Goal: Information Seeking & Learning: Find specific page/section

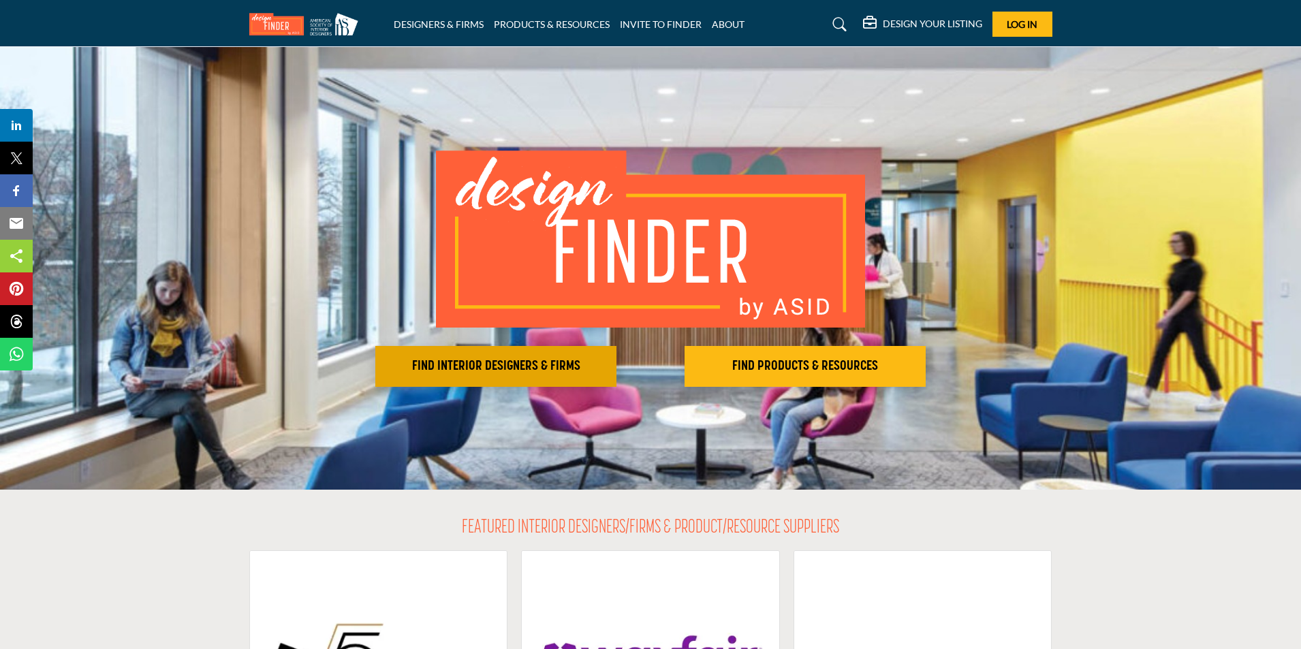
click at [498, 373] on h2 "FIND INTERIOR DESIGNERS & FIRMS" at bounding box center [496, 366] width 233 height 16
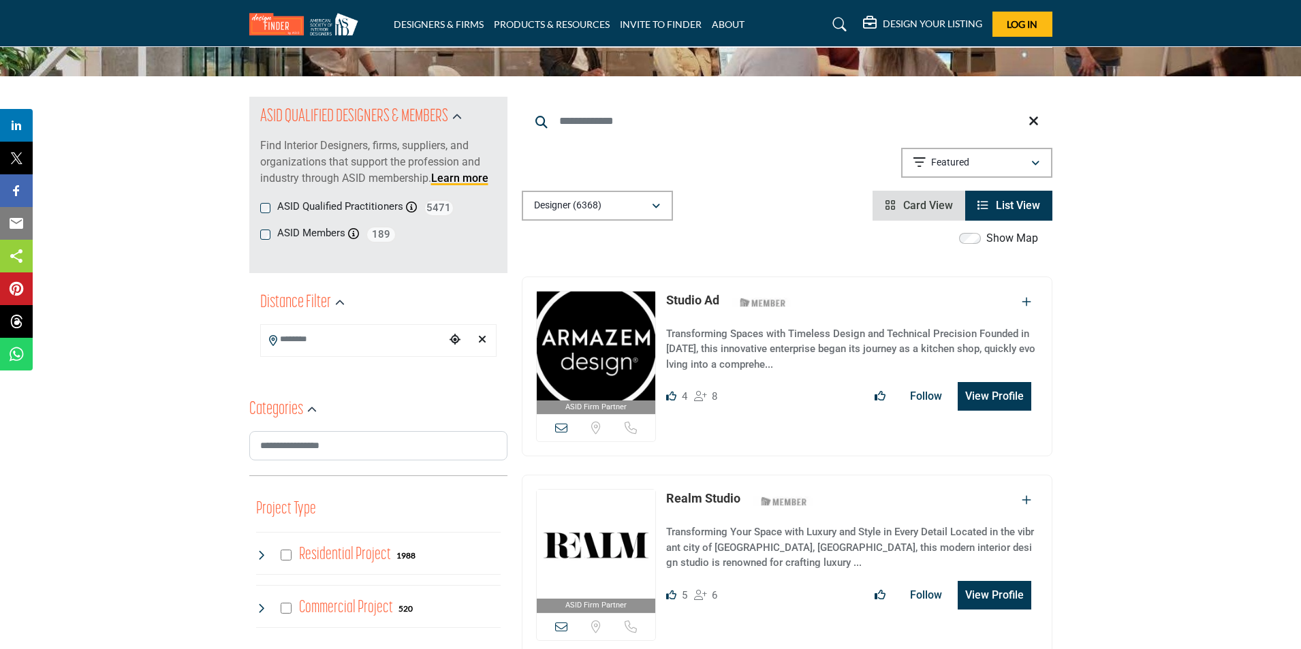
scroll to position [136, 0]
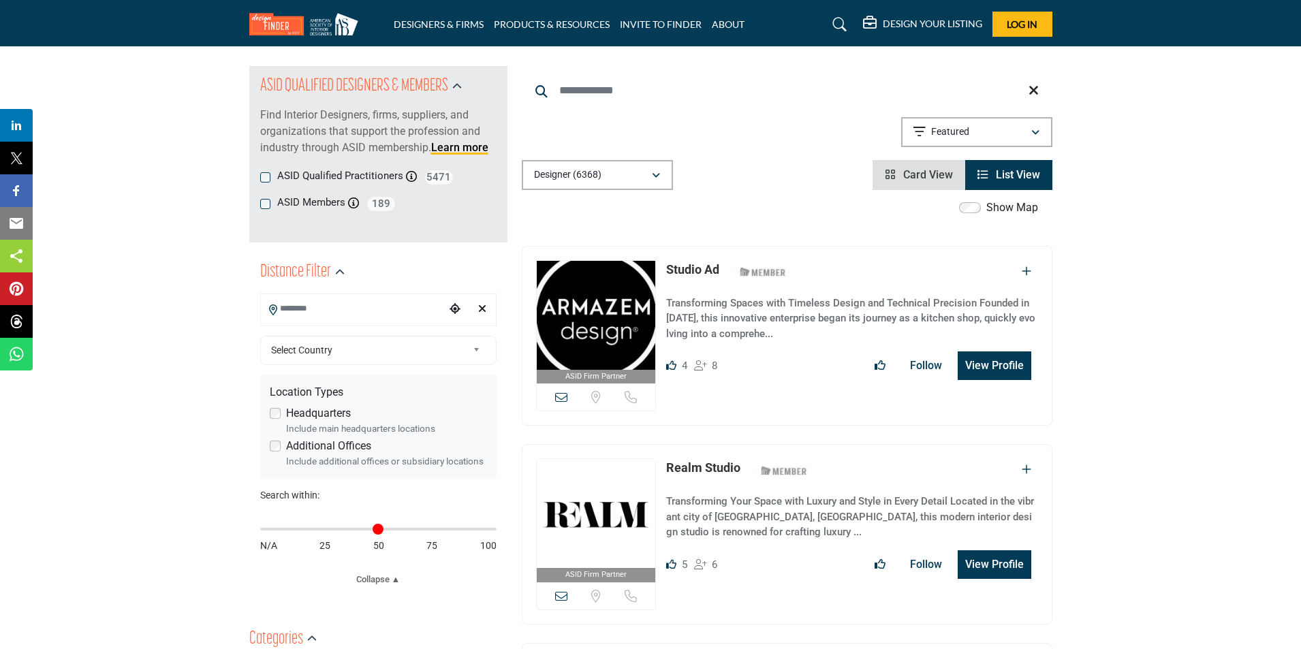
click at [341, 305] on input "Search Location" at bounding box center [353, 309] width 184 height 27
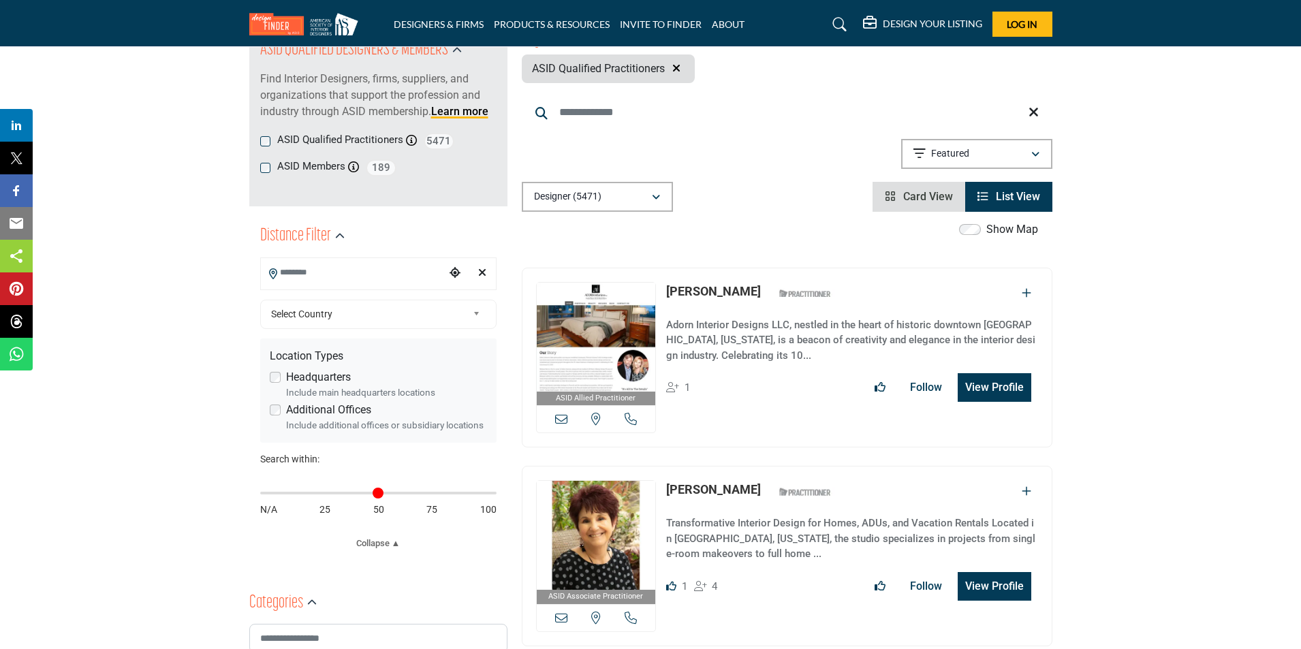
scroll to position [204, 0]
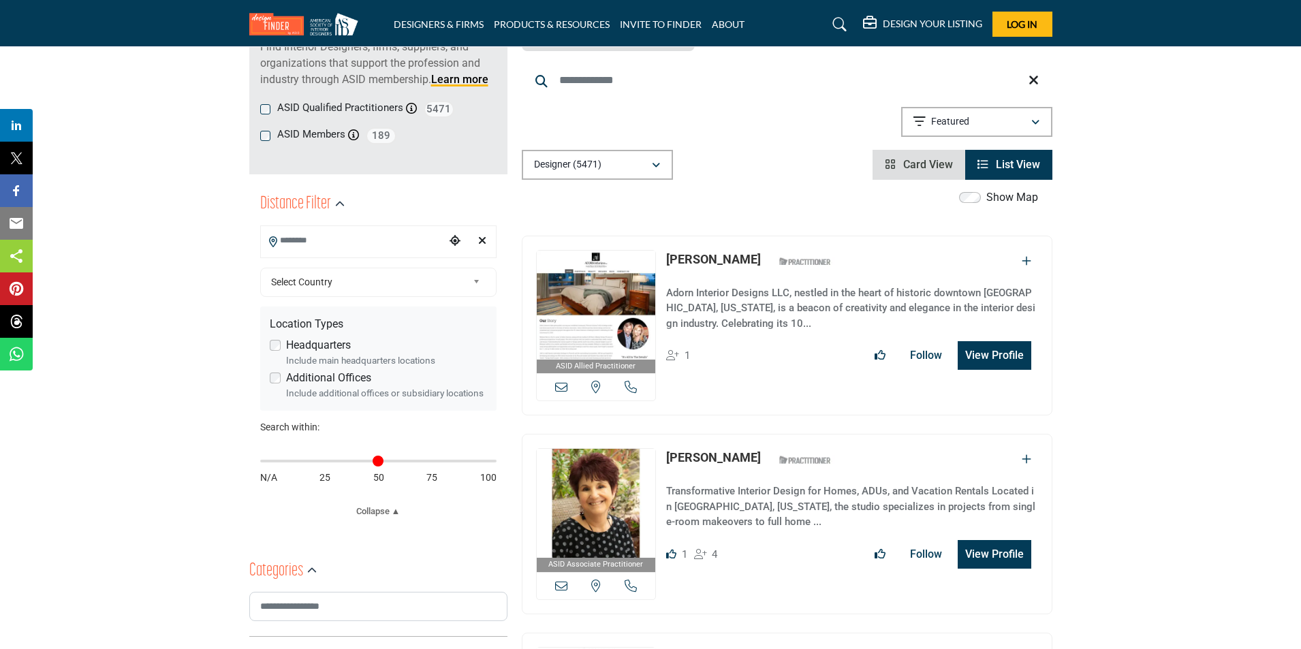
click at [384, 248] on input "Search Location" at bounding box center [353, 241] width 184 height 27
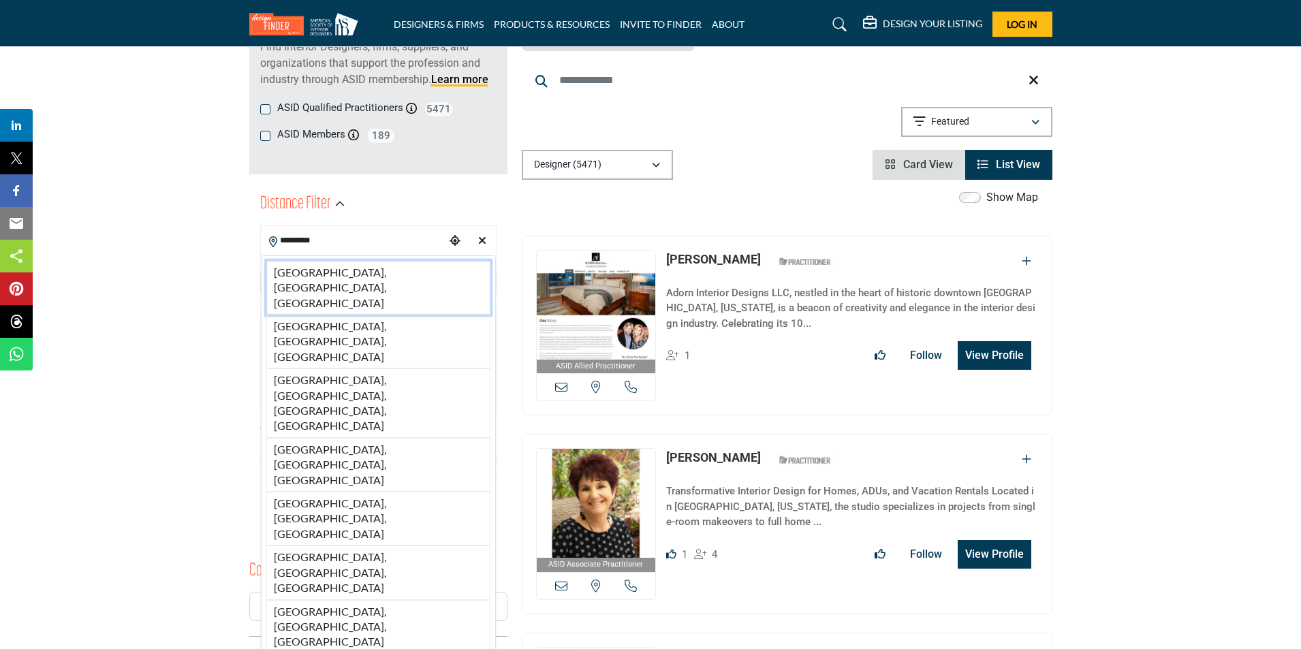
click at [330, 270] on li "Titusville, FL, USA" at bounding box center [378, 288] width 224 height 54
type input "**********"
type input "***"
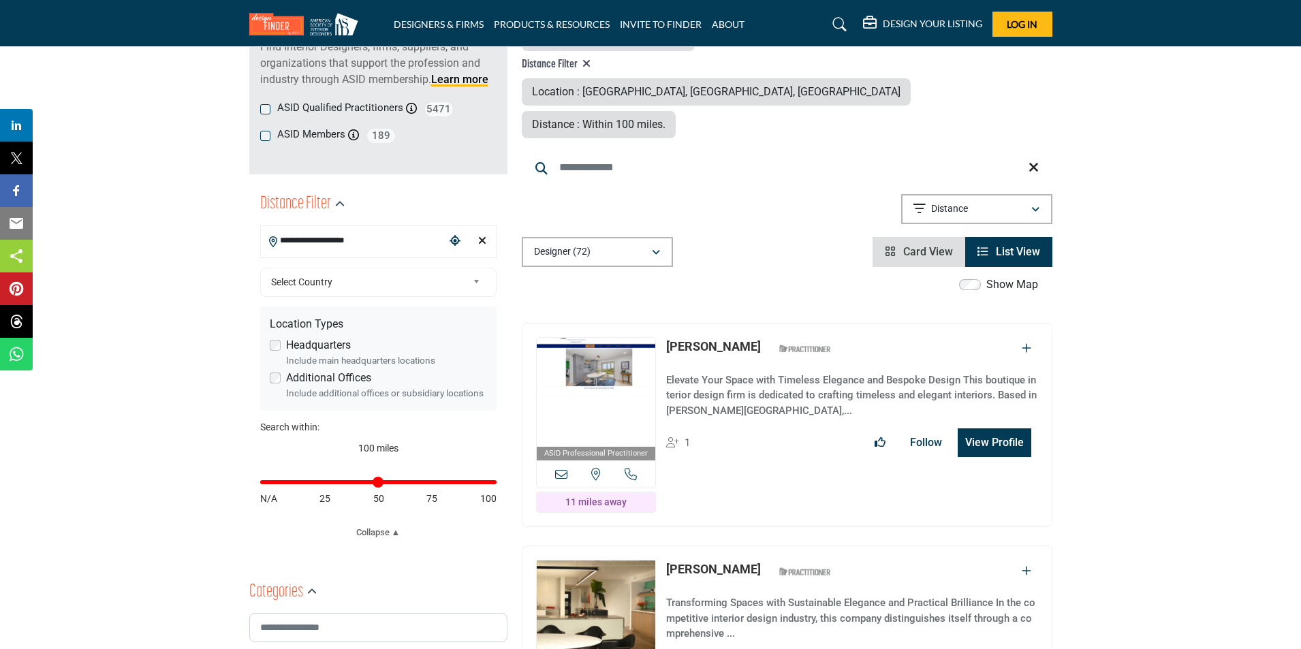
click at [476, 277] on b at bounding box center [479, 282] width 12 height 17
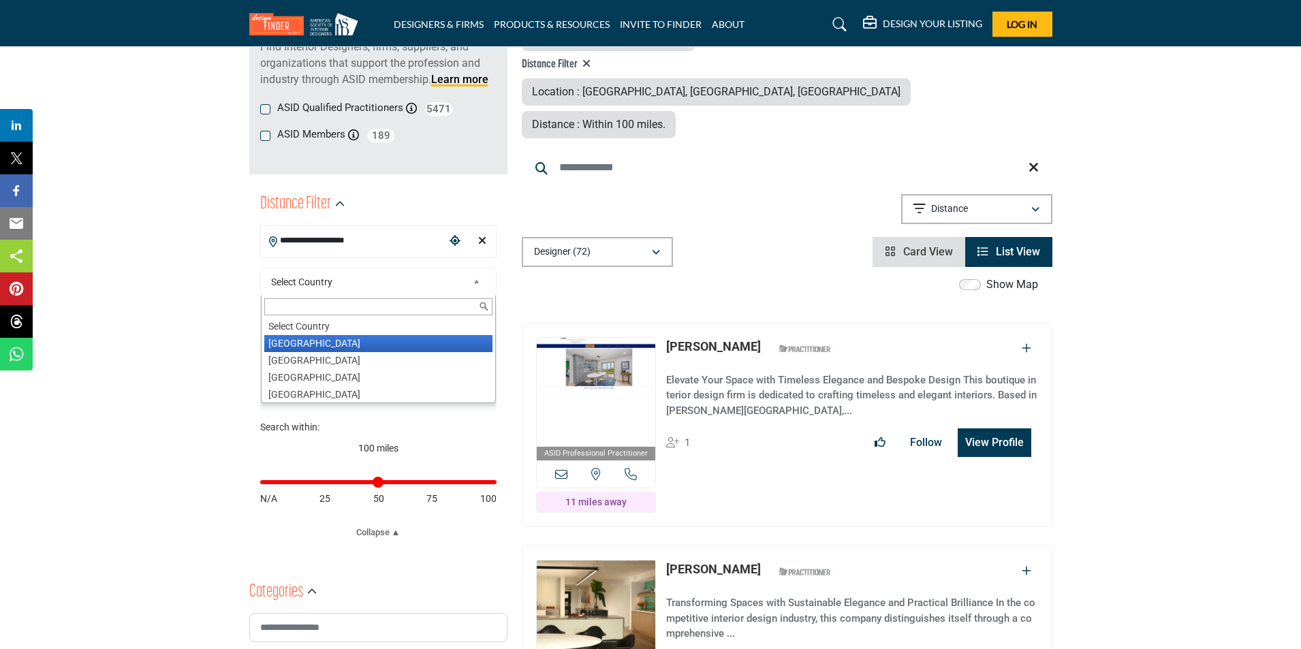
click at [343, 337] on li "United States" at bounding box center [378, 343] width 228 height 17
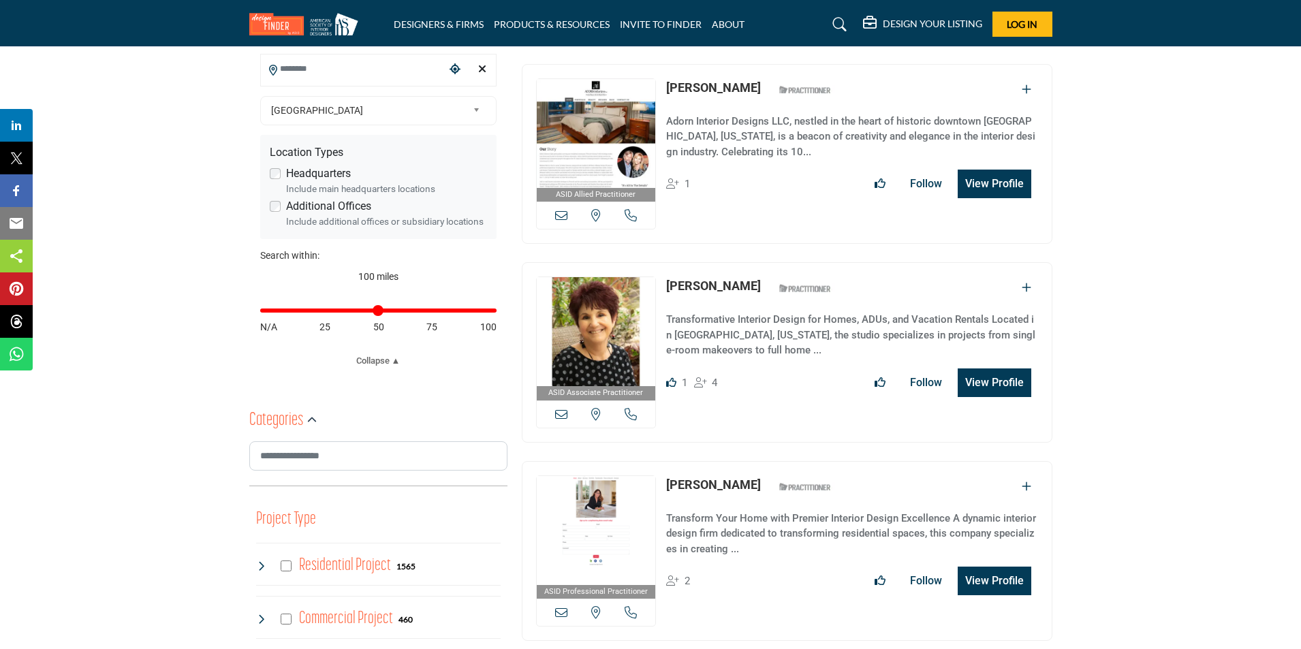
scroll to position [409, 0]
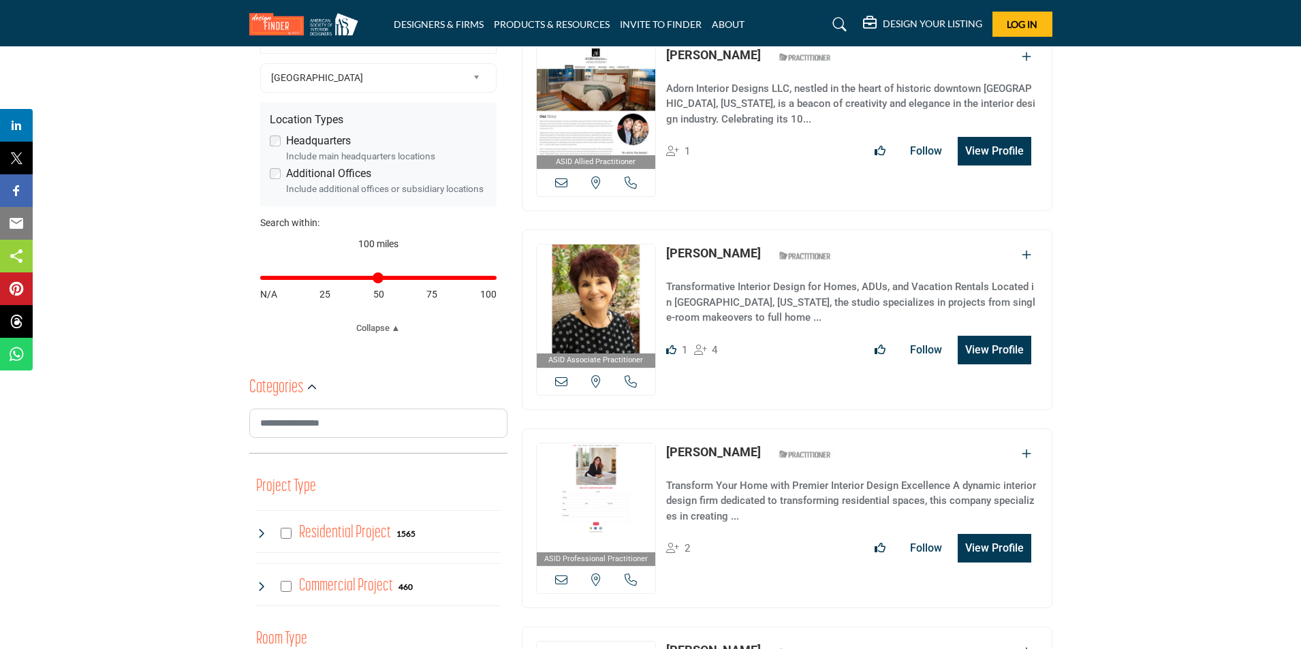
click at [377, 294] on span "50" at bounding box center [378, 295] width 11 height 14
drag, startPoint x: 492, startPoint y: 273, endPoint x: 381, endPoint y: 280, distance: 111.3
type input "**"
click at [381, 279] on input "Distance in miles" at bounding box center [378, 278] width 236 height 3
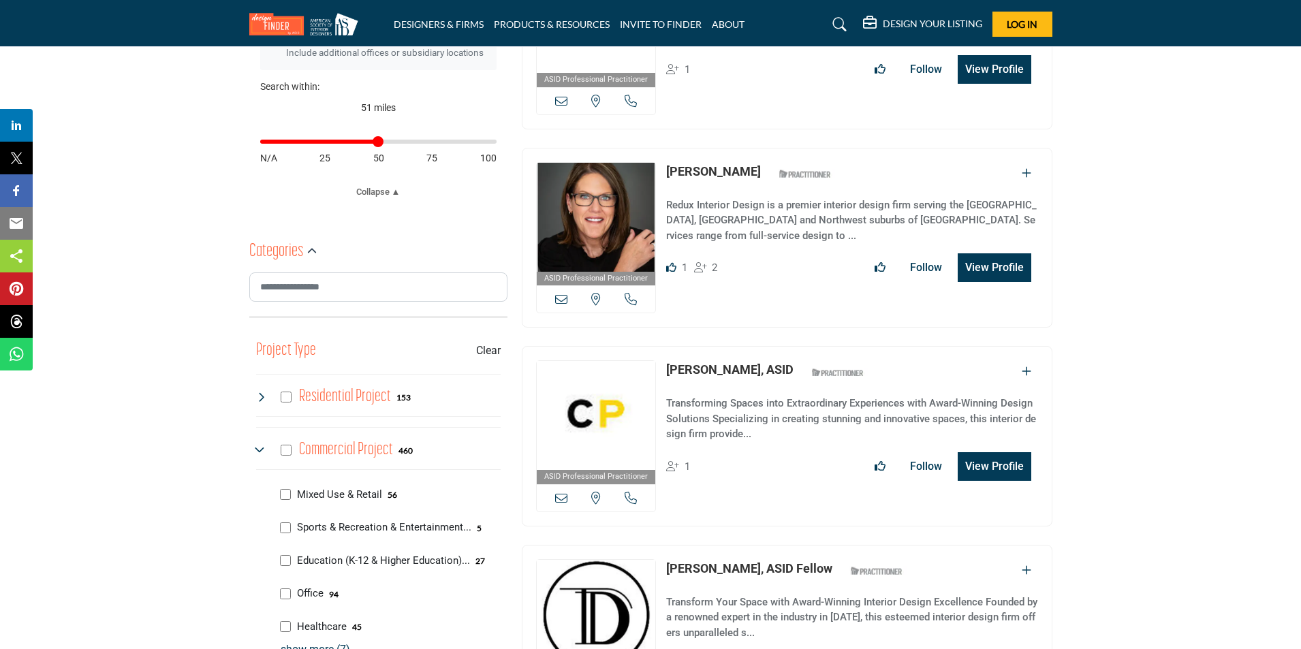
scroll to position [749, 0]
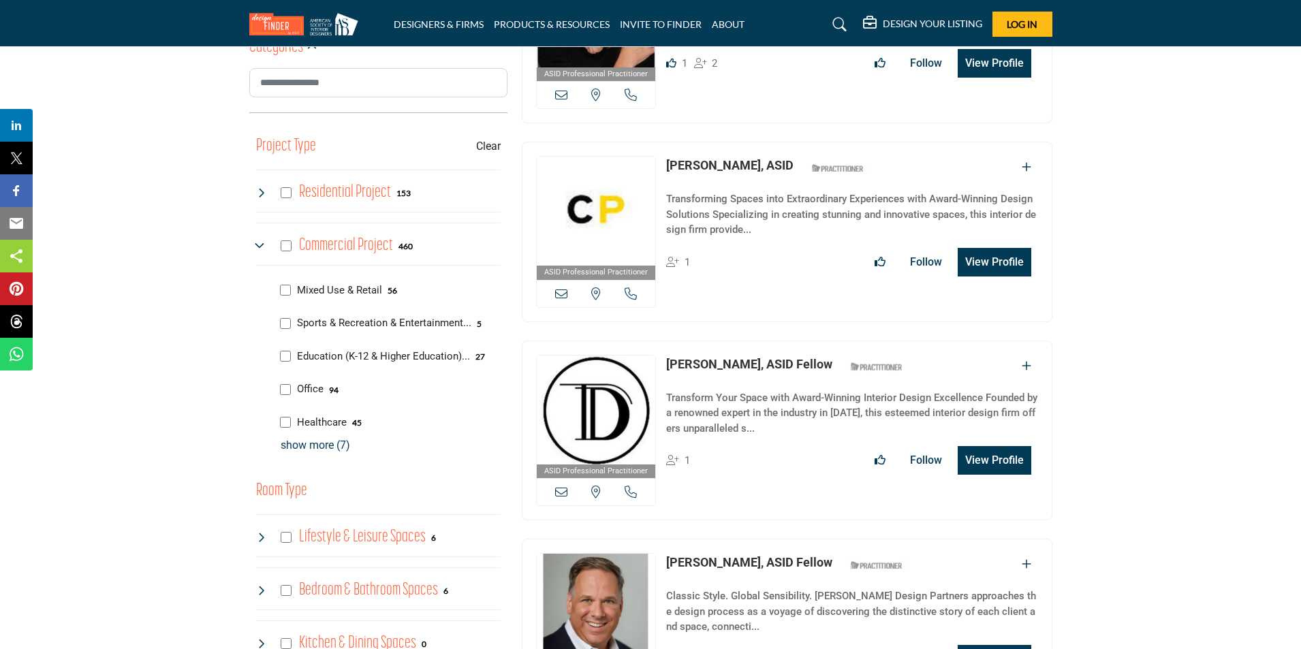
click at [322, 444] on p "show more (7)" at bounding box center [391, 445] width 220 height 16
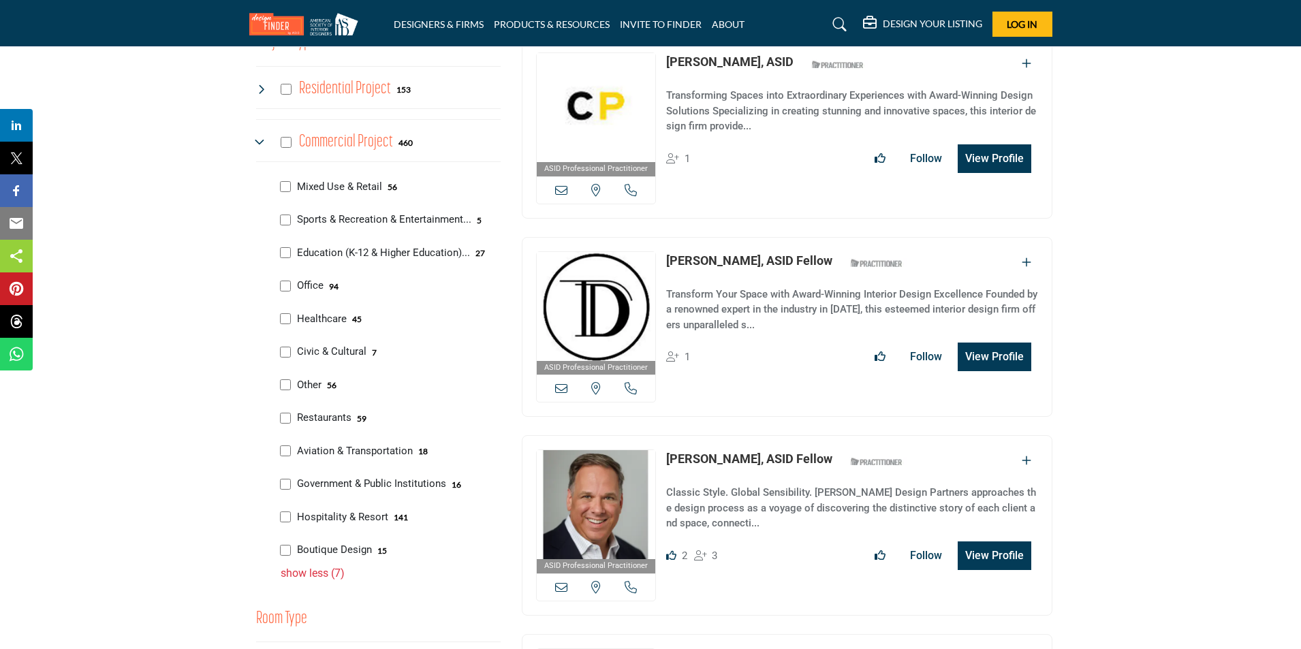
scroll to position [886, 0]
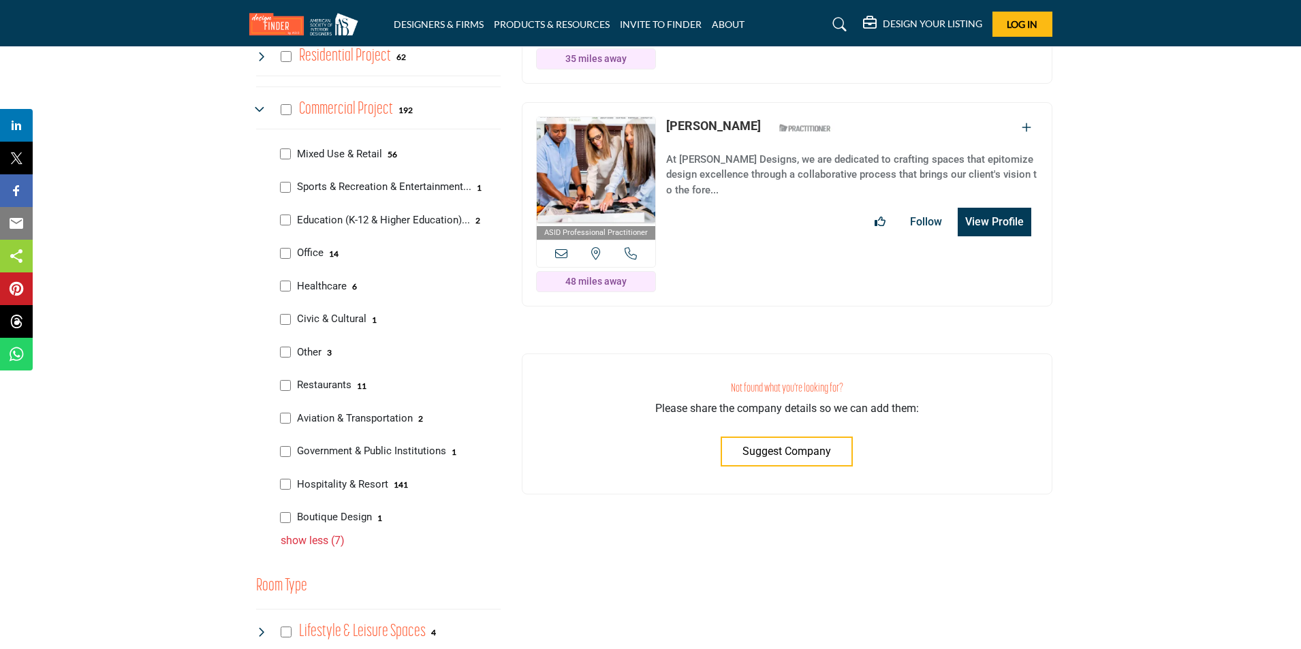
type input "**********"
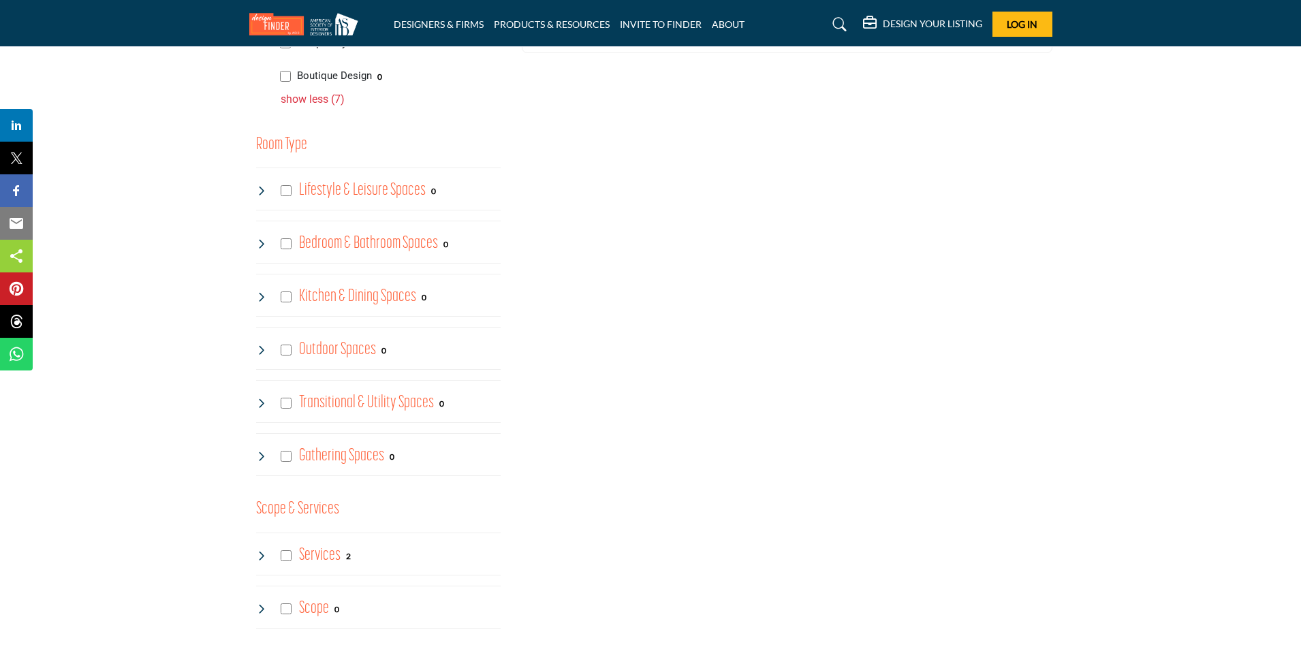
scroll to position [1363, 0]
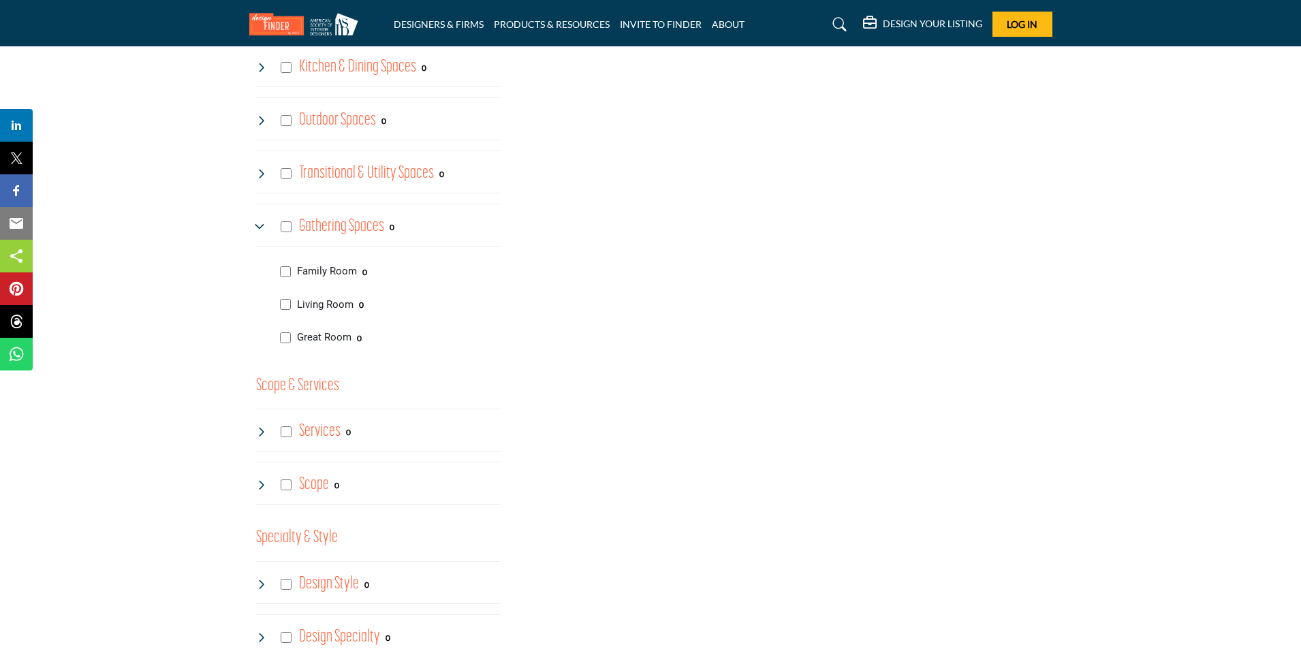
scroll to position [1635, 0]
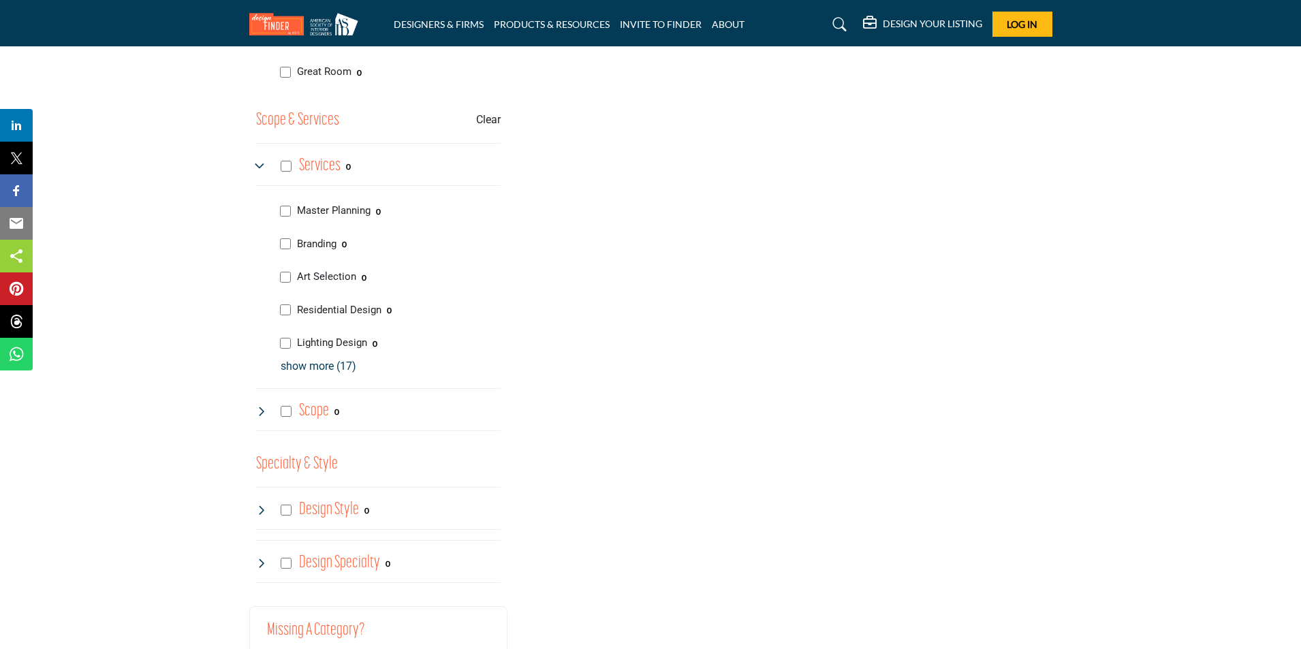
scroll to position [1840, 0]
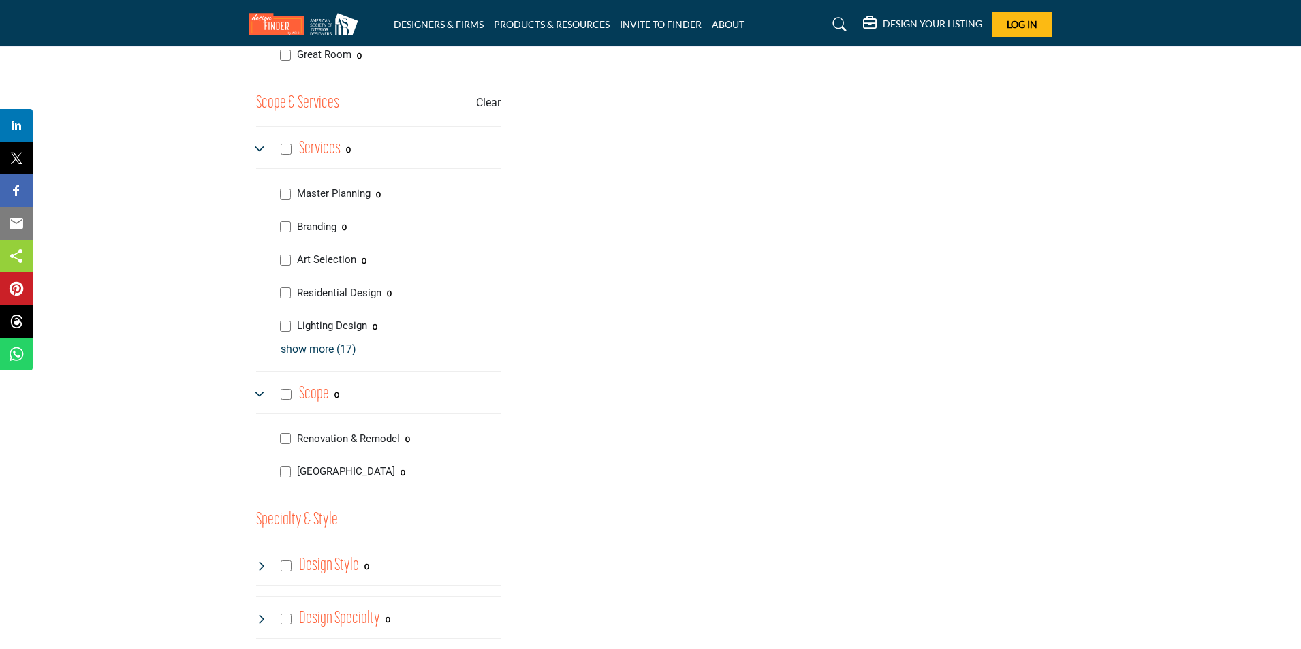
scroll to position [1976, 0]
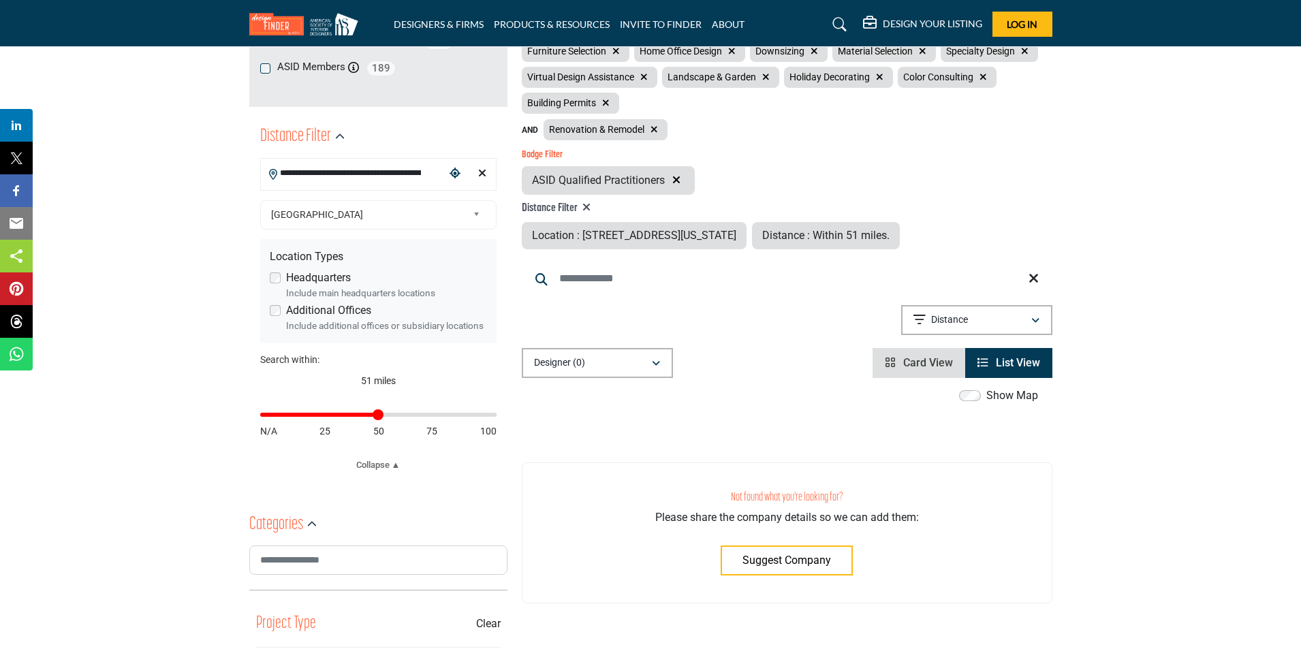
scroll to position [273, 0]
click at [1007, 361] on span "List View" at bounding box center [1018, 362] width 44 height 13
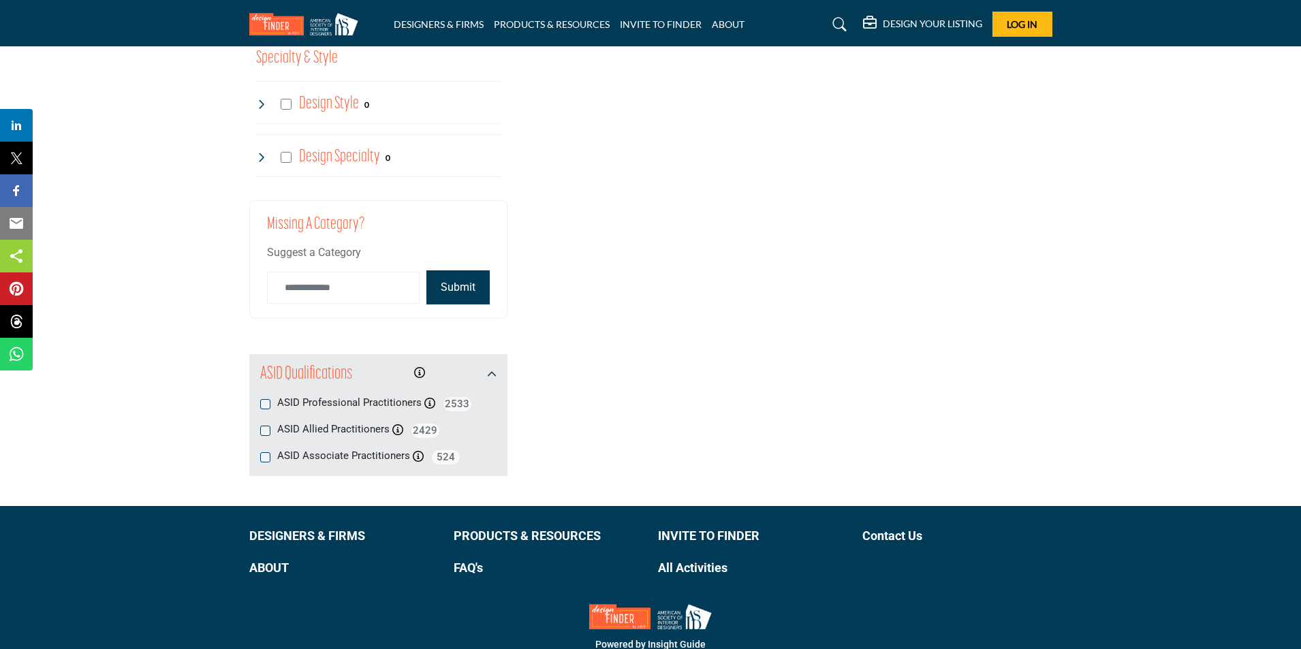
scroll to position [2317, 0]
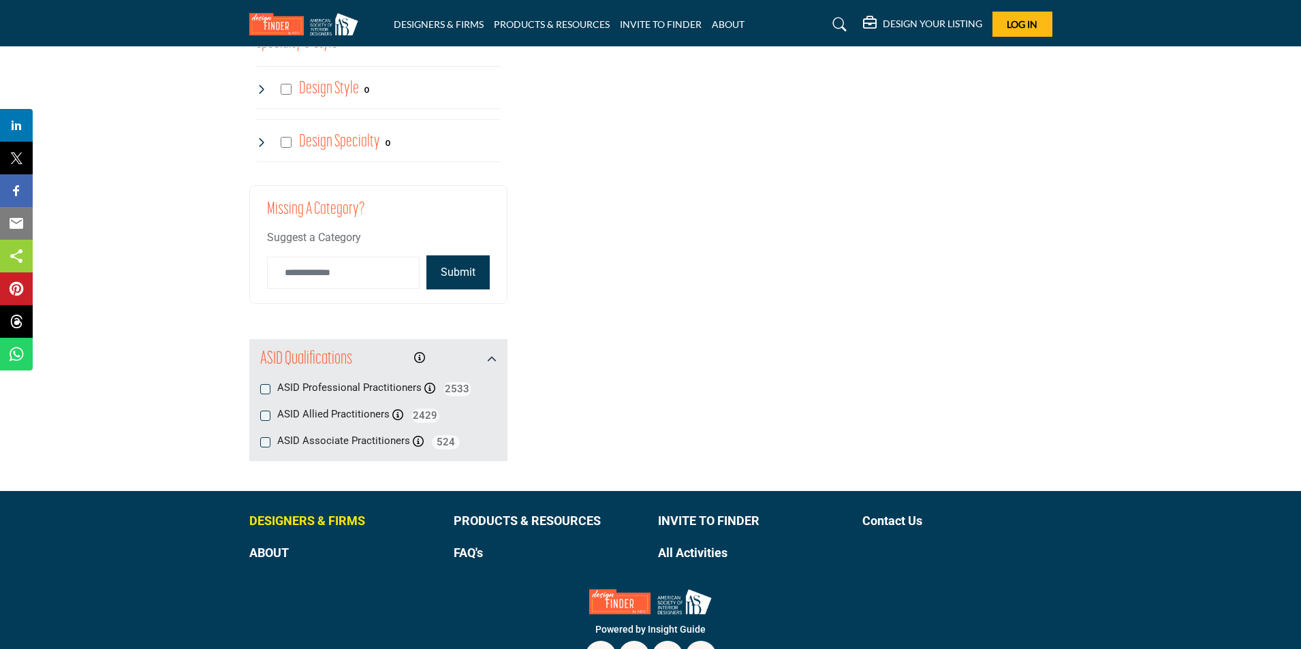
click at [300, 520] on p "DESIGNERS & FIRMS" at bounding box center [344, 521] width 190 height 18
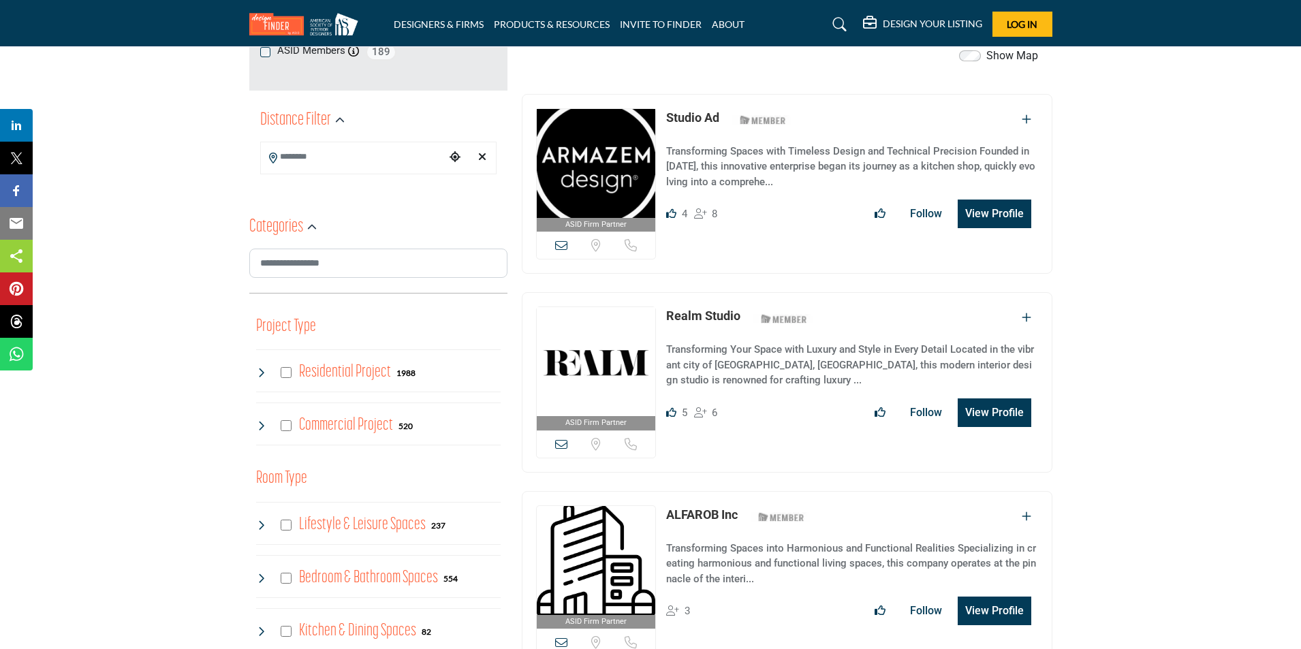
scroll to position [273, 0]
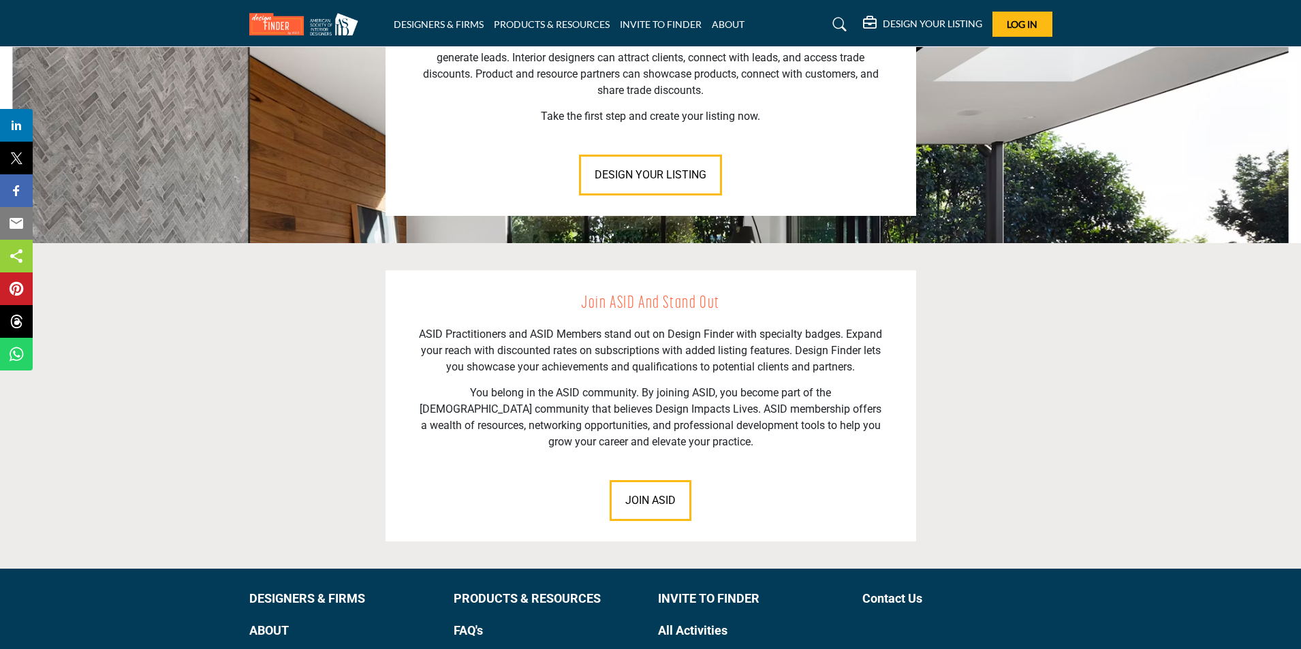
scroll to position [1823, 0]
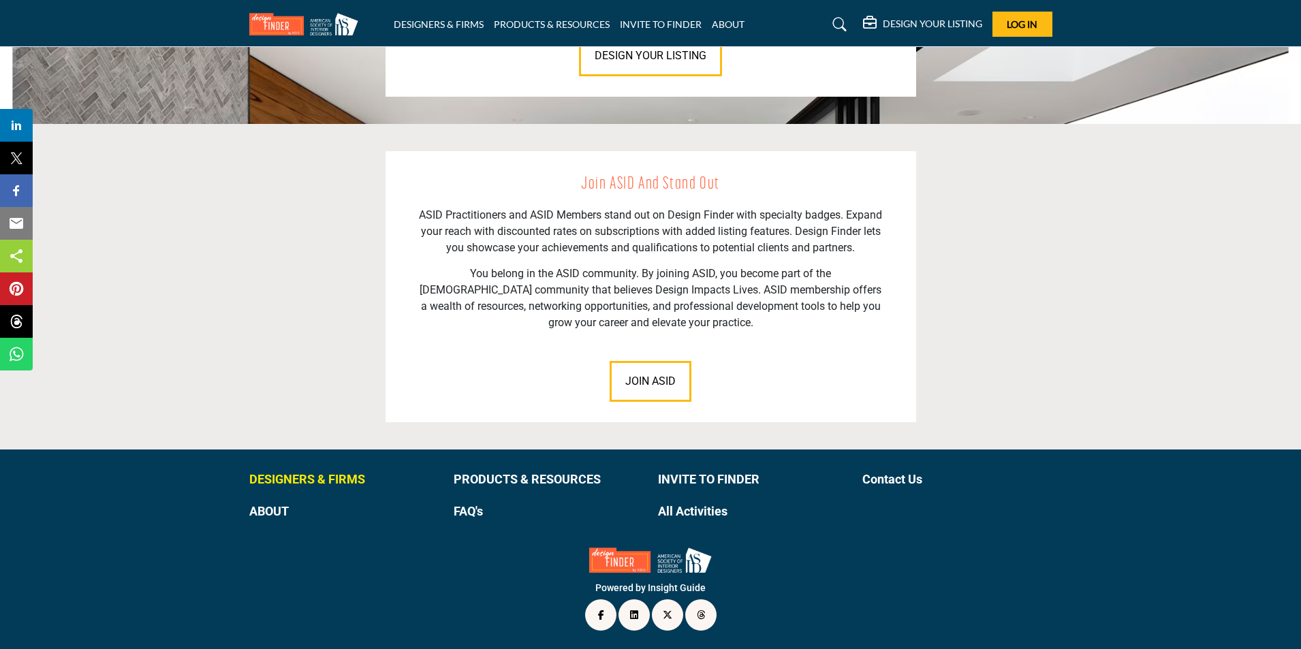
click at [342, 478] on p "DESIGNERS & FIRMS" at bounding box center [344, 479] width 190 height 18
